Goal: Task Accomplishment & Management: Manage account settings

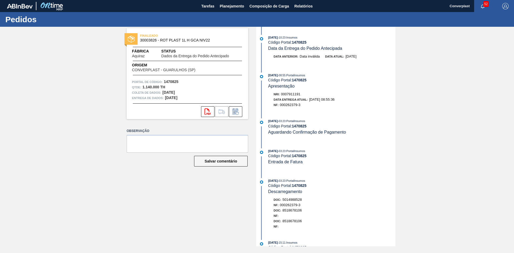
click at [196, 204] on div "FINALIZADO 30003826 - ROT PLAST 1L H GCA NIV22 Fábrica Aquiraz Status Dados da …" at bounding box center [184, 137] width 130 height 220
click at [229, 6] on font "Planejamento" at bounding box center [232, 6] width 24 height 4
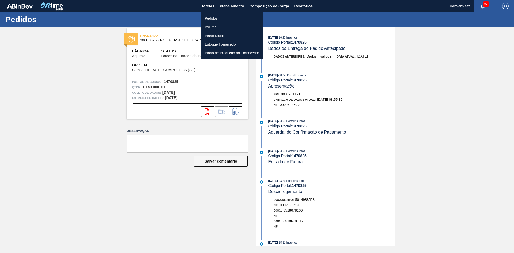
click at [216, 18] on font "Pedidos" at bounding box center [211, 18] width 13 height 4
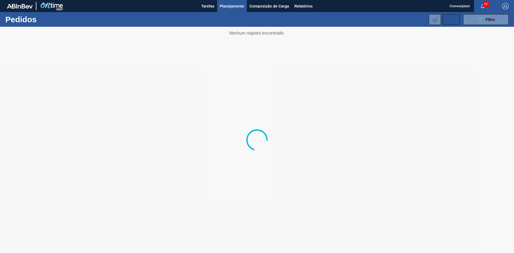
drag, startPoint x: 482, startPoint y: 20, endPoint x: 444, endPoint y: 21, distance: 38.1
click at [482, 20] on icon "089F7B8B-B2A5-4AFE-B5C0-19BA573D28AC" at bounding box center [480, 19] width 6 height 6
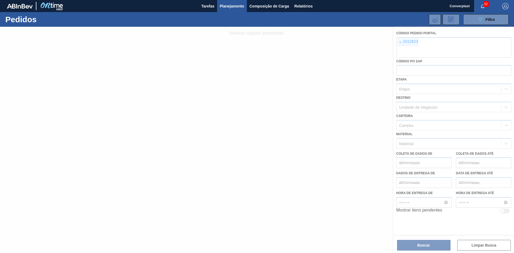
click at [404, 43] on div at bounding box center [257, 140] width 514 height 226
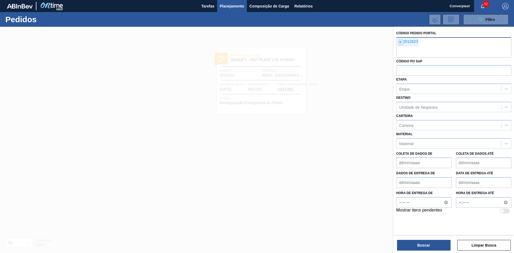
click at [400, 43] on font "×" at bounding box center [400, 42] width 2 height 4
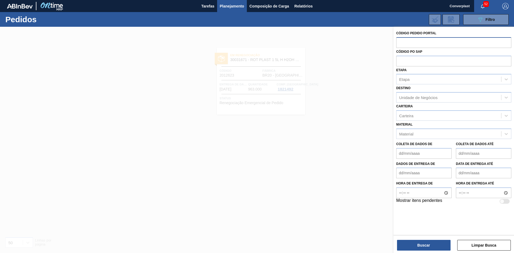
paste input "text"
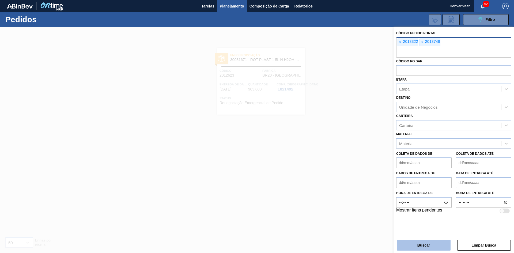
click at [420, 243] on font "Buscar" at bounding box center [423, 245] width 13 height 4
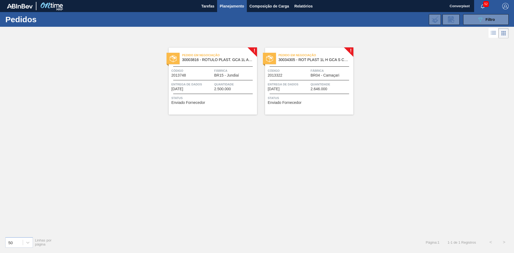
click at [188, 101] on font "Enviado Fornecedor" at bounding box center [188, 102] width 34 height 4
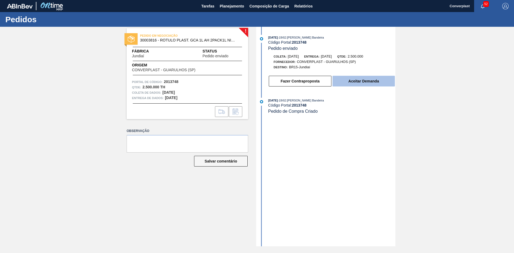
click at [355, 82] on font "Aceitar Demanda" at bounding box center [363, 81] width 31 height 4
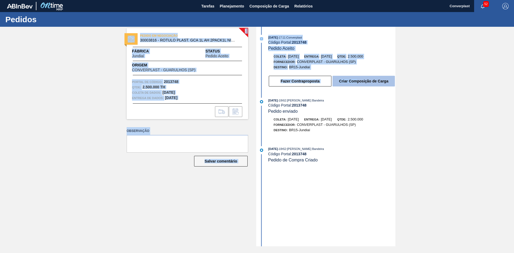
click at [358, 80] on font "Criar Composição de Carga" at bounding box center [363, 81] width 49 height 4
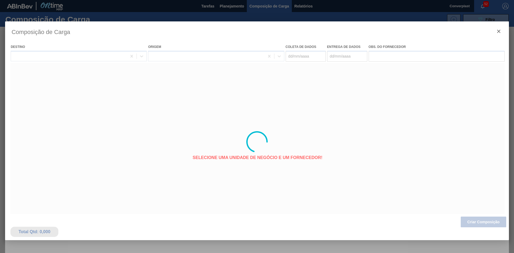
type coleta "[DATE]"
type entrega "[DATE]"
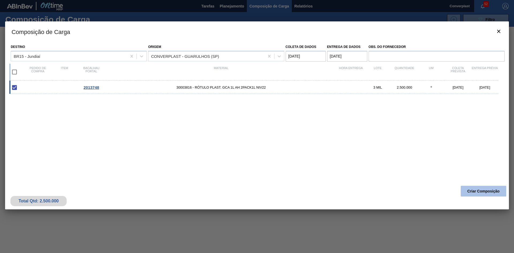
click at [481, 193] on button "Criar Composição" at bounding box center [484, 191] width 46 height 11
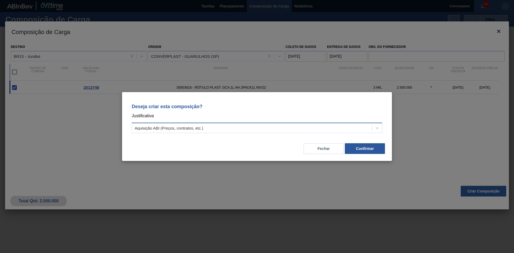
click at [312, 128] on div "Aquisição ABI (Preços, contratos, etc.)" at bounding box center [252, 128] width 240 height 8
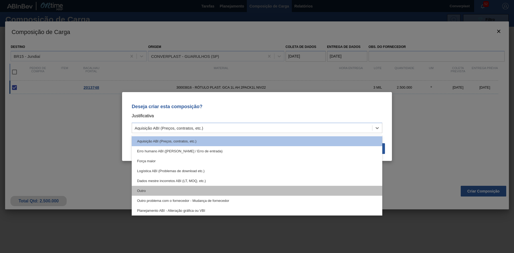
click at [192, 192] on div "Outro" at bounding box center [257, 191] width 251 height 10
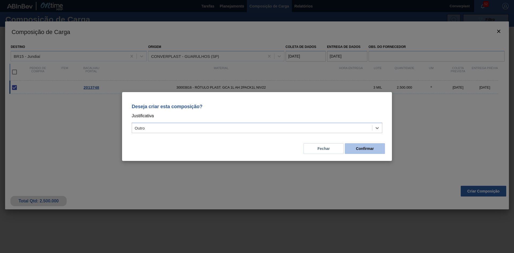
click at [352, 148] on button "Confirmar" at bounding box center [365, 148] width 40 height 11
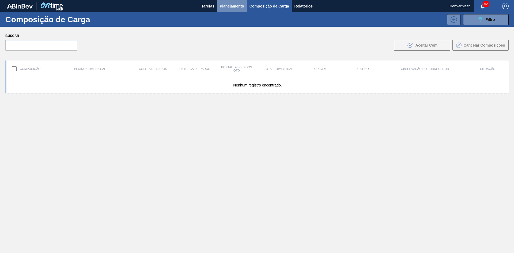
click at [226, 7] on font "Planejamento" at bounding box center [232, 6] width 24 height 4
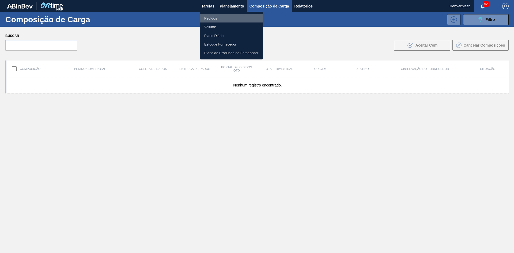
click at [209, 18] on font "Pedidos" at bounding box center [210, 18] width 13 height 4
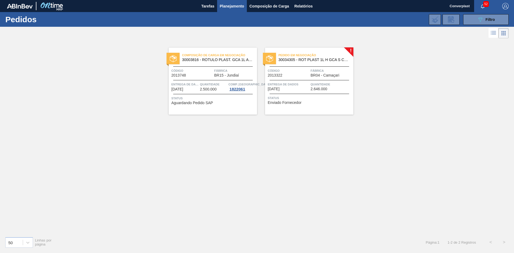
click at [296, 88] on div "Entrega de dados [DATE]" at bounding box center [289, 86] width 42 height 9
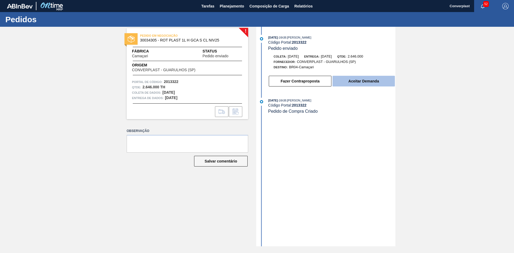
click at [349, 82] on font "Aceitar Demanda" at bounding box center [363, 81] width 31 height 4
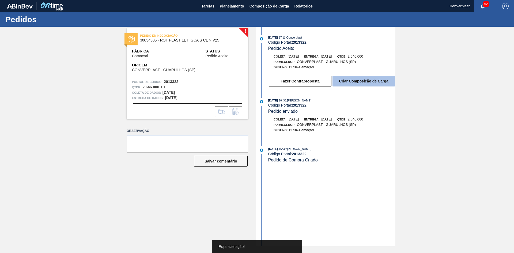
click at [352, 84] on button "Criar Composição de Carga" at bounding box center [364, 81] width 62 height 11
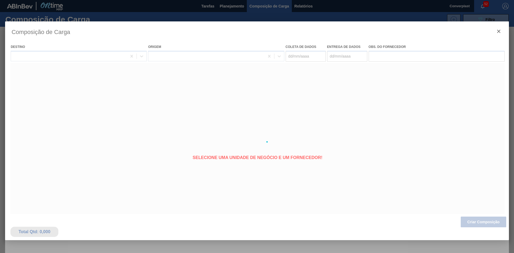
type coleta "[DATE]"
type entrega "[DATE]"
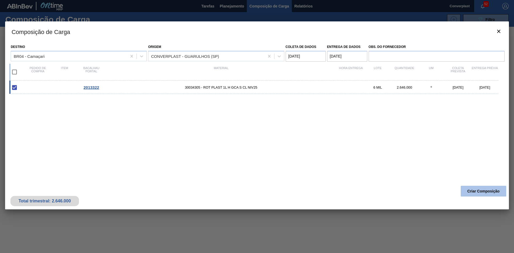
click at [486, 195] on button "Criar Composição" at bounding box center [484, 191] width 46 height 11
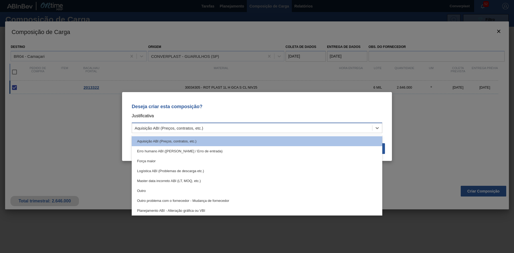
click at [198, 130] on font "Aquisição ABI (Preços, contratos, etc.)" at bounding box center [169, 128] width 69 height 5
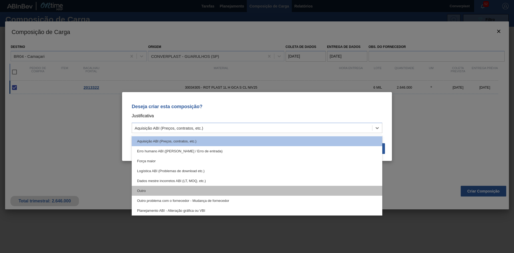
click at [176, 187] on div "Outro" at bounding box center [257, 191] width 251 height 10
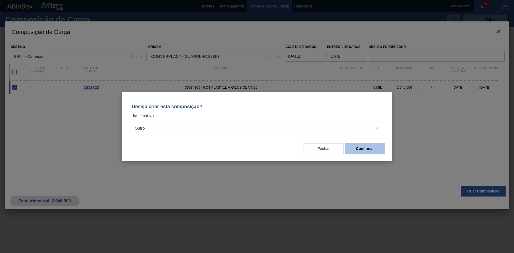
click at [352, 149] on button "Confirmar" at bounding box center [365, 148] width 40 height 11
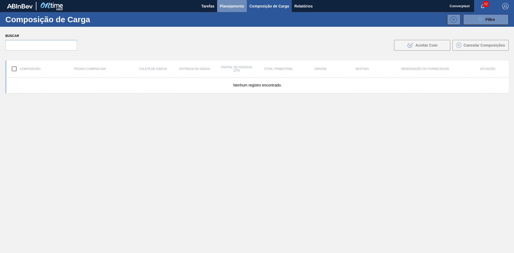
click at [227, 7] on font "Planejamento" at bounding box center [232, 6] width 24 height 4
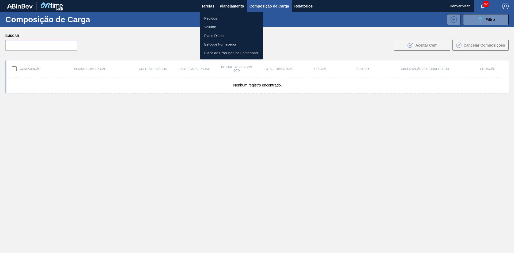
click at [220, 18] on li "Pedidos" at bounding box center [231, 18] width 63 height 9
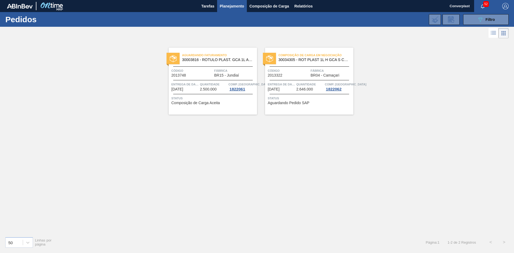
click at [206, 104] on font "Composição de Carga Aceita" at bounding box center [195, 103] width 48 height 4
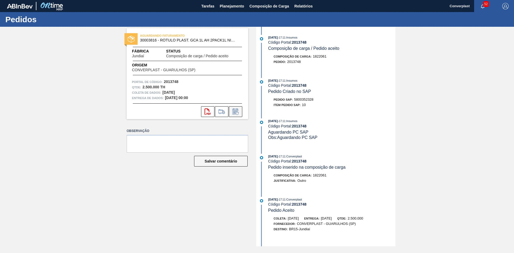
click at [235, 112] on icon at bounding box center [235, 112] width 4 height 3
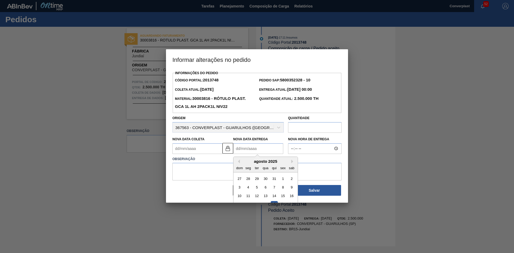
click at [241, 150] on Entrega2013748 "Nova Data Entrega" at bounding box center [258, 148] width 50 height 11
type Coleta2013748 "[DATE]"
type Entrega2013748 "2"
type Coleta2013748 "[DATE]"
type Entrega2013748 "[DATE]"
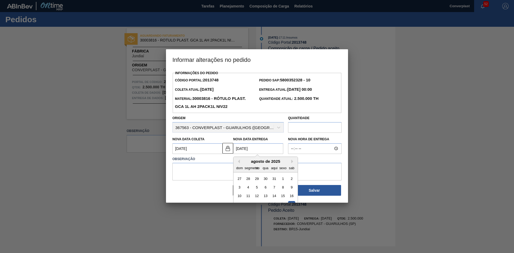
click at [395, 73] on div at bounding box center [257, 126] width 514 height 253
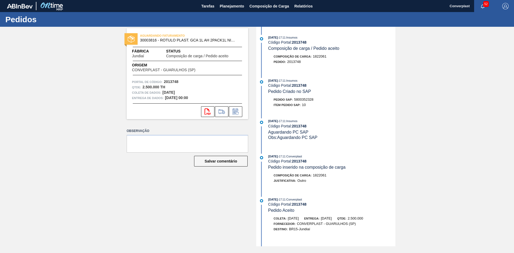
scroll to position [74, 0]
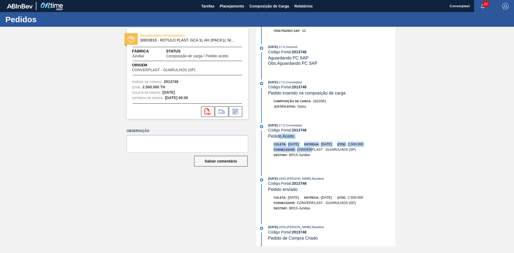
drag, startPoint x: 309, startPoint y: 152, endPoint x: 278, endPoint y: 136, distance: 34.7
click at [278, 136] on div "[DATE] 17:11 : Converplast Código Portal: 2013748 Pedido Aceito Coleta: [DATE] …" at bounding box center [327, 145] width 138 height 45
click at [302, 161] on div at bounding box center [327, 162] width 138 height 5
drag, startPoint x: 314, startPoint y: 155, endPoint x: 284, endPoint y: 146, distance: 31.5
click at [280, 134] on div "[DATE] 17:11 : Converplast Código Portal: 2013748 Pedido Aceito Coleta: [DATE] …" at bounding box center [327, 145] width 138 height 45
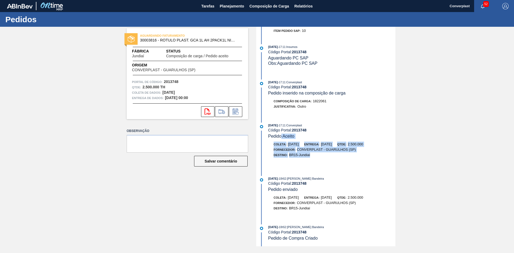
click at [286, 156] on font "Destino:" at bounding box center [281, 154] width 14 height 3
click at [236, 115] on button at bounding box center [235, 111] width 13 height 11
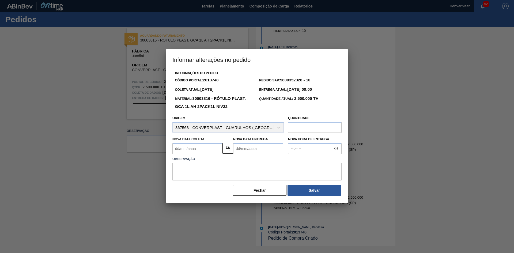
drag, startPoint x: 249, startPoint y: 152, endPoint x: 249, endPoint y: 149, distance: 3.2
click at [249, 152] on Entrega2013748 "Nova Data Entrega" at bounding box center [258, 148] width 50 height 11
type Entrega2013748 "/"
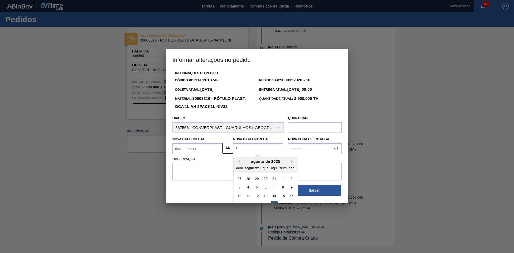
type Coleta2013748 "[DATE]"
type Entrega2013748 "/"
type Coleta2013748 "[DATE]"
type Entrega2013748 "2"
type Coleta2013748 "[DATE]"
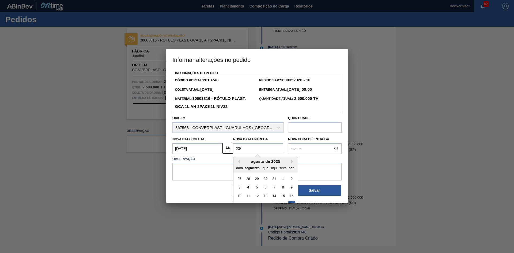
type Entrega2013748 "23/0"
type Coleta2013748 "[DATE]"
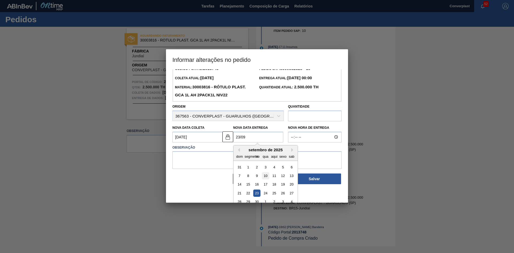
scroll to position [18, 0]
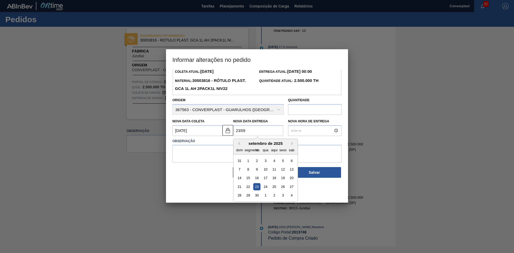
click at [254, 187] on div "23" at bounding box center [256, 186] width 7 height 7
type Entrega2013748 "[DATE]"
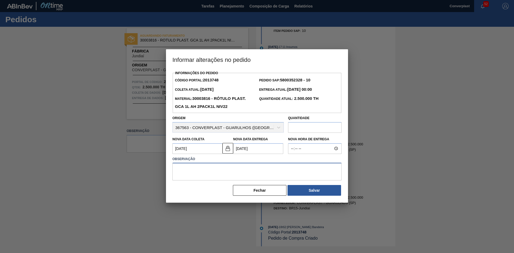
click at [196, 168] on textarea at bounding box center [256, 172] width 169 height 18
type textarea "ajuste data"
click at [306, 188] on button "Salvar" at bounding box center [315, 190] width 54 height 11
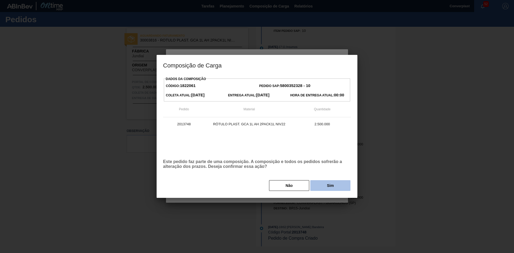
click at [319, 186] on button "Sim" at bounding box center [330, 185] width 40 height 11
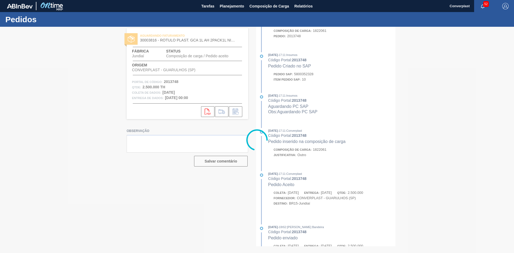
scroll to position [123, 0]
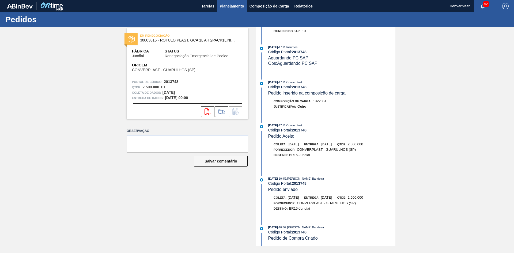
click at [230, 6] on font "Planejamento" at bounding box center [232, 6] width 24 height 4
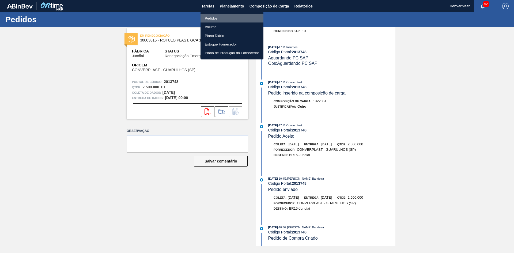
click at [218, 18] on li "Pedidos" at bounding box center [232, 18] width 63 height 9
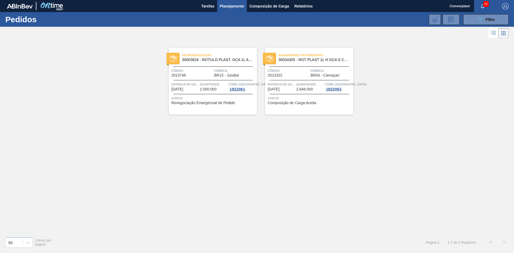
click at [273, 85] on font "Entrega de dados" at bounding box center [283, 84] width 31 height 3
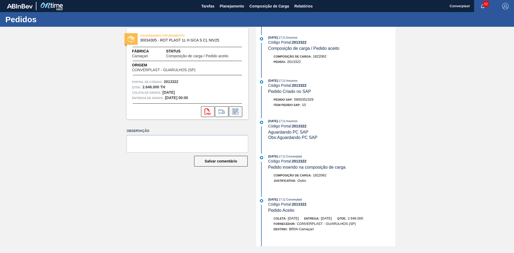
click at [236, 113] on icon at bounding box center [235, 111] width 9 height 6
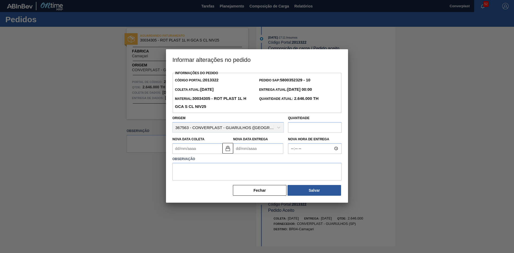
click at [238, 148] on Entrega2013322 "Nova Data Entrega" at bounding box center [258, 148] width 50 height 11
type Coleta2013322 "[DATE]"
type Entrega2013322 "2"
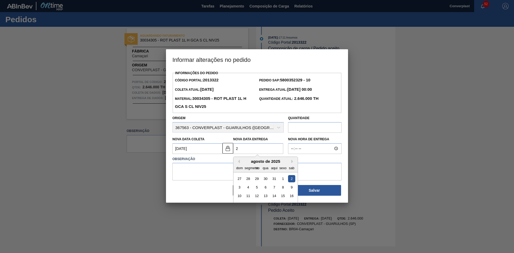
type Coleta2013322 "[DATE]"
type Entrega2013322 "28/0"
type Coleta2013322 "[DATE]"
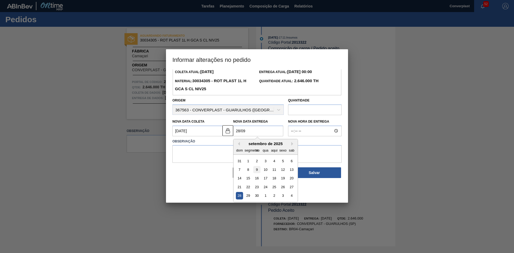
scroll to position [18, 0]
click at [239, 199] on div "28" at bounding box center [239, 195] width 7 height 7
type Entrega2013322 "[DATE]"
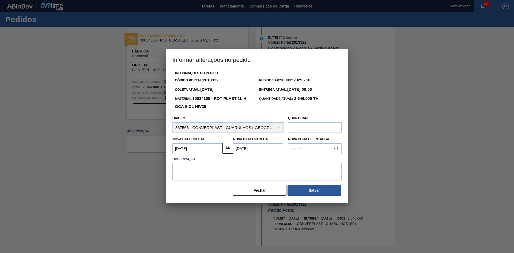
click at [210, 167] on textarea at bounding box center [256, 172] width 169 height 18
type textarea "ajuste data"
click at [229, 150] on img at bounding box center [228, 148] width 6 height 6
click at [199, 154] on Coleta2013322 "[DATE]" at bounding box center [197, 148] width 50 height 11
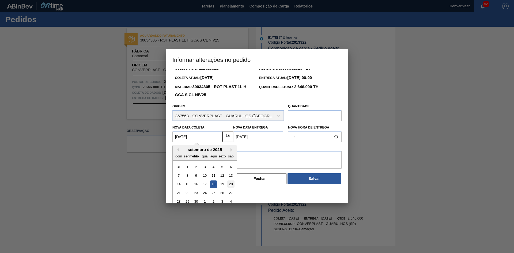
scroll to position [18, 0]
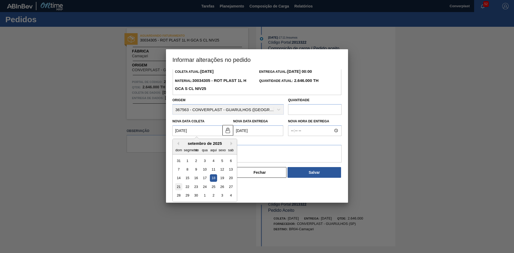
click at [180, 188] on font "21" at bounding box center [179, 187] width 4 height 4
type Coleta2013322 "[DATE]"
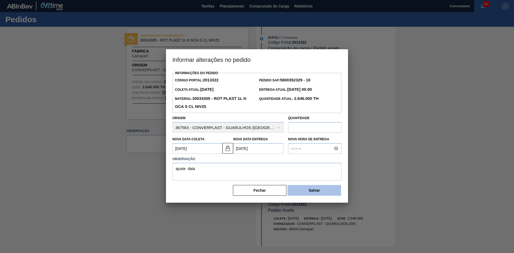
click at [302, 189] on button "Salvar" at bounding box center [315, 190] width 54 height 11
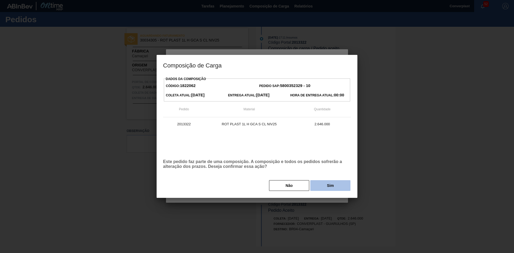
click at [314, 189] on button "Sim" at bounding box center [330, 185] width 40 height 11
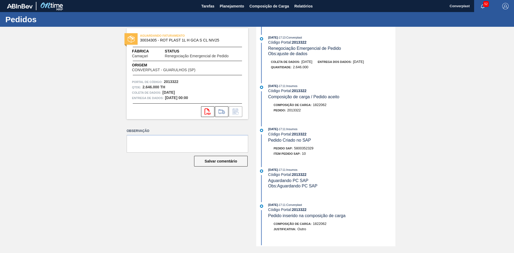
click at [199, 202] on div "AGUARDANDO FATURAMENTO 30034305 - ROT PLAST 1L H GCA S CL NIV25 Fábrica Camaçar…" at bounding box center [184, 137] width 130 height 220
click at [225, 11] on button "Planejamento" at bounding box center [232, 6] width 30 height 12
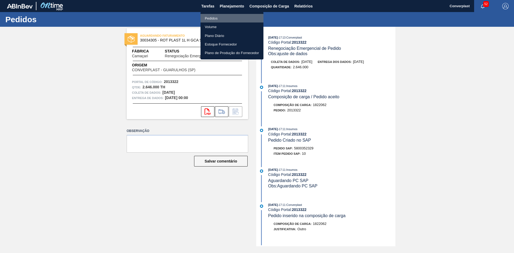
click at [212, 18] on font "Pedidos" at bounding box center [211, 18] width 13 height 4
